Goal: Task Accomplishment & Management: Use online tool/utility

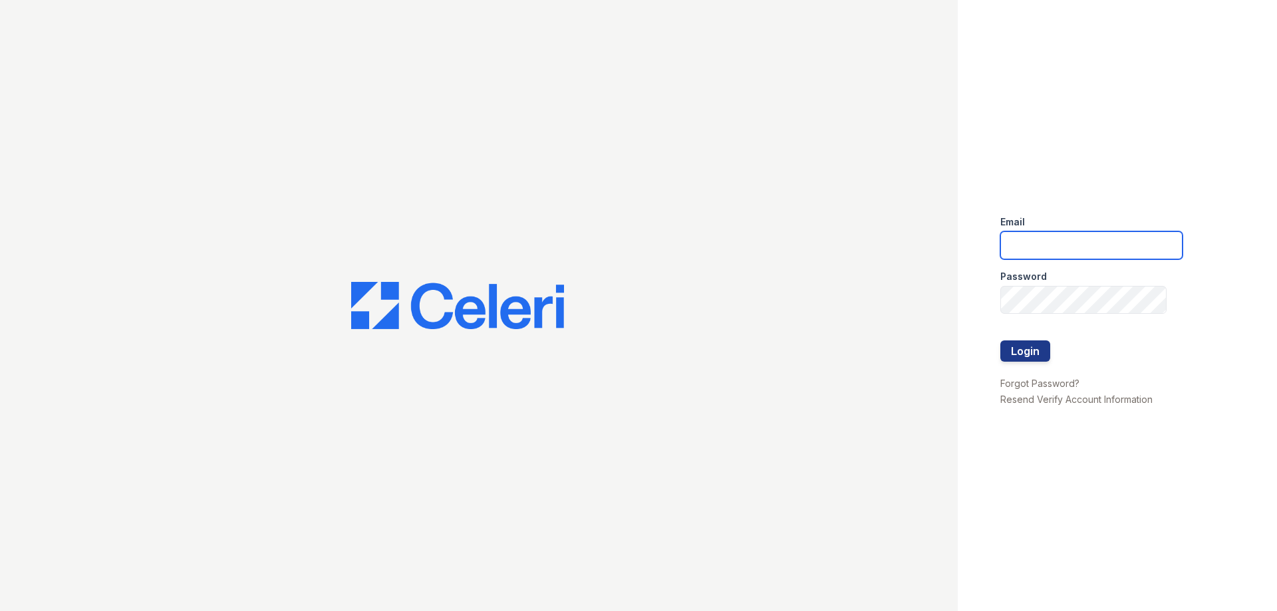
click at [1023, 253] on input "email" at bounding box center [1091, 245] width 182 height 28
type input "ssandoval@urban-mw.com"
click at [1034, 344] on button "Login" at bounding box center [1025, 350] width 50 height 21
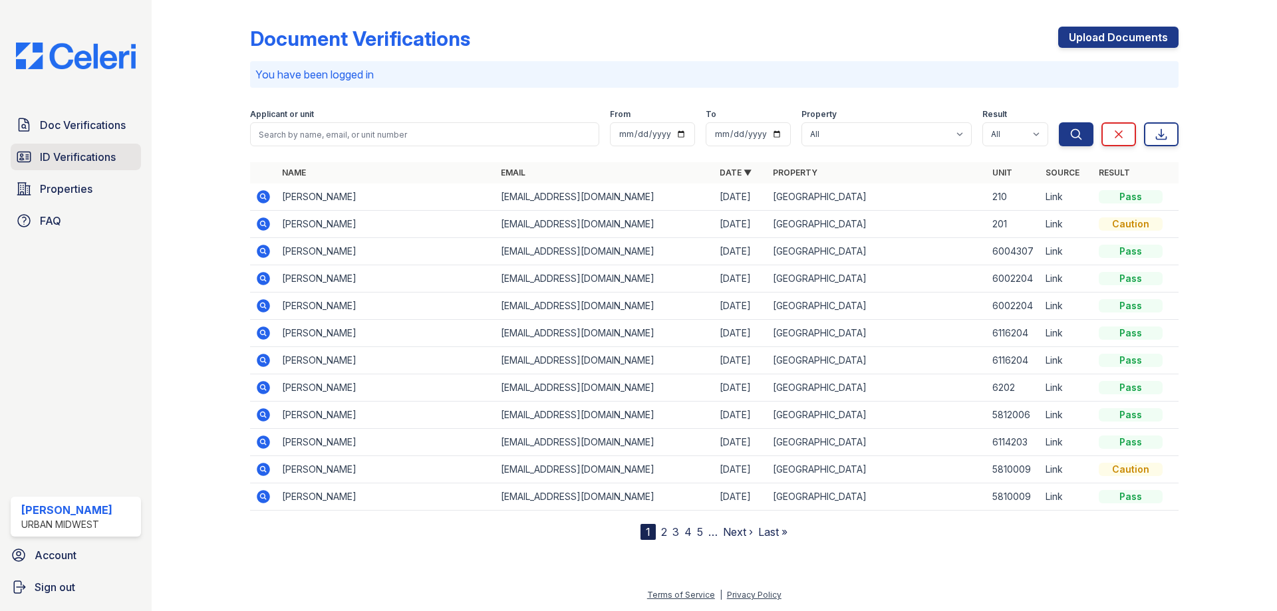
click at [101, 162] on span "ID Verifications" at bounding box center [78, 157] width 76 height 16
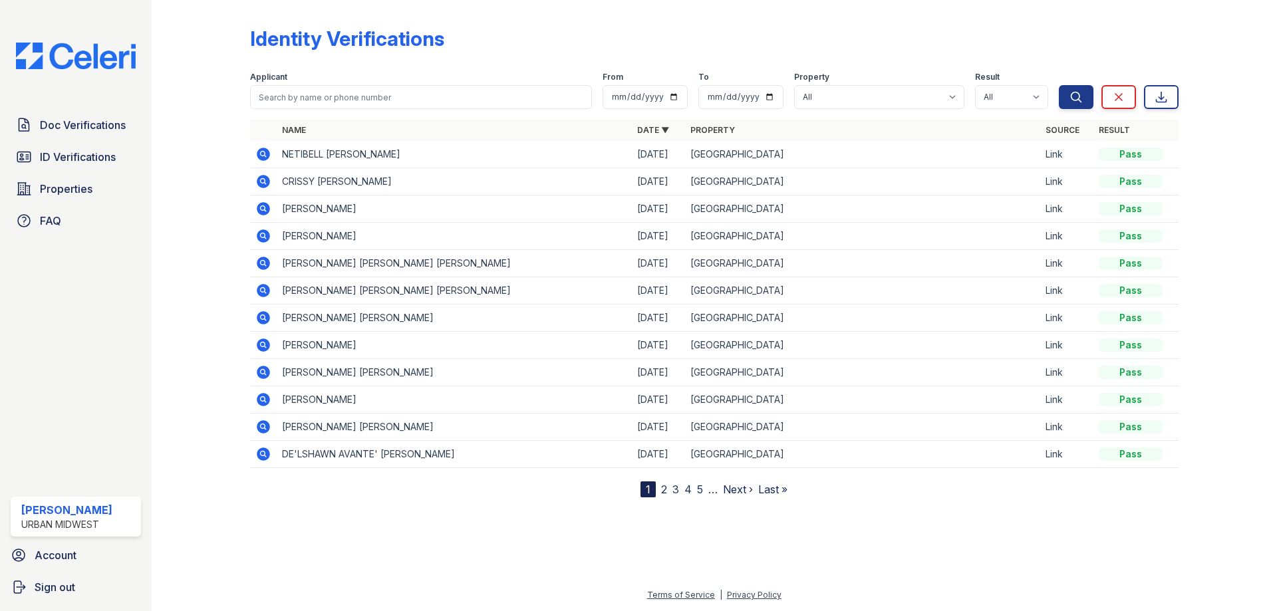
click at [260, 149] on icon at bounding box center [263, 154] width 13 height 13
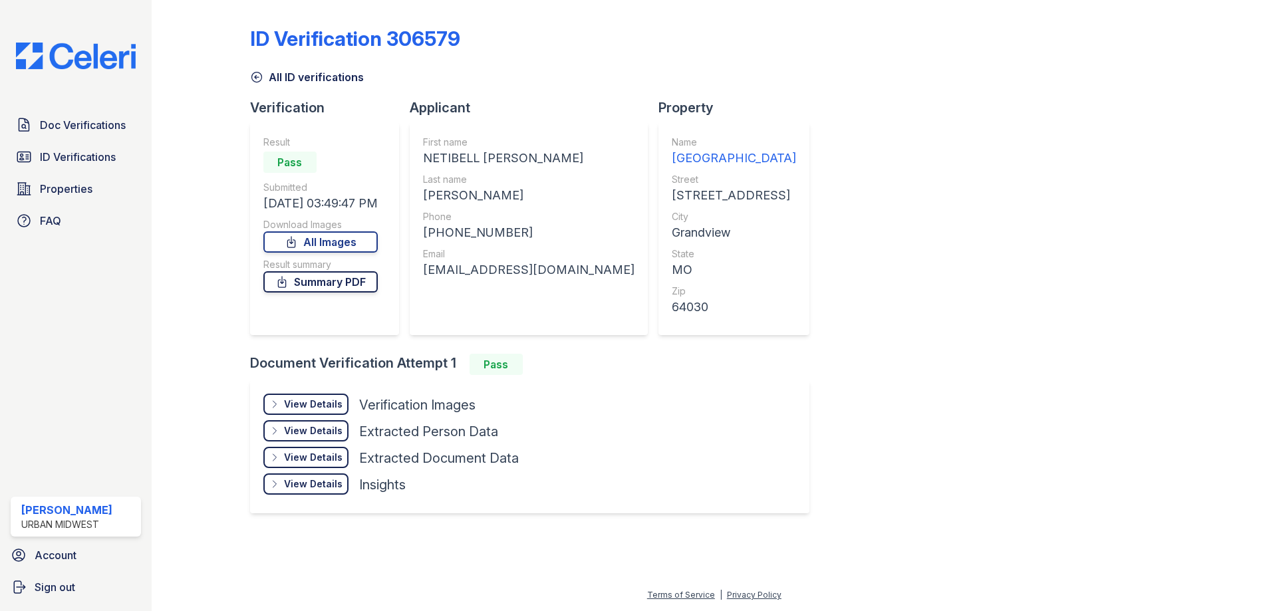
click at [346, 284] on link "Summary PDF" at bounding box center [320, 281] width 114 height 21
click at [334, 251] on link "All Images" at bounding box center [320, 241] width 114 height 21
click at [336, 247] on link "All Images" at bounding box center [320, 241] width 114 height 21
